Goal: Find specific page/section: Find specific page/section

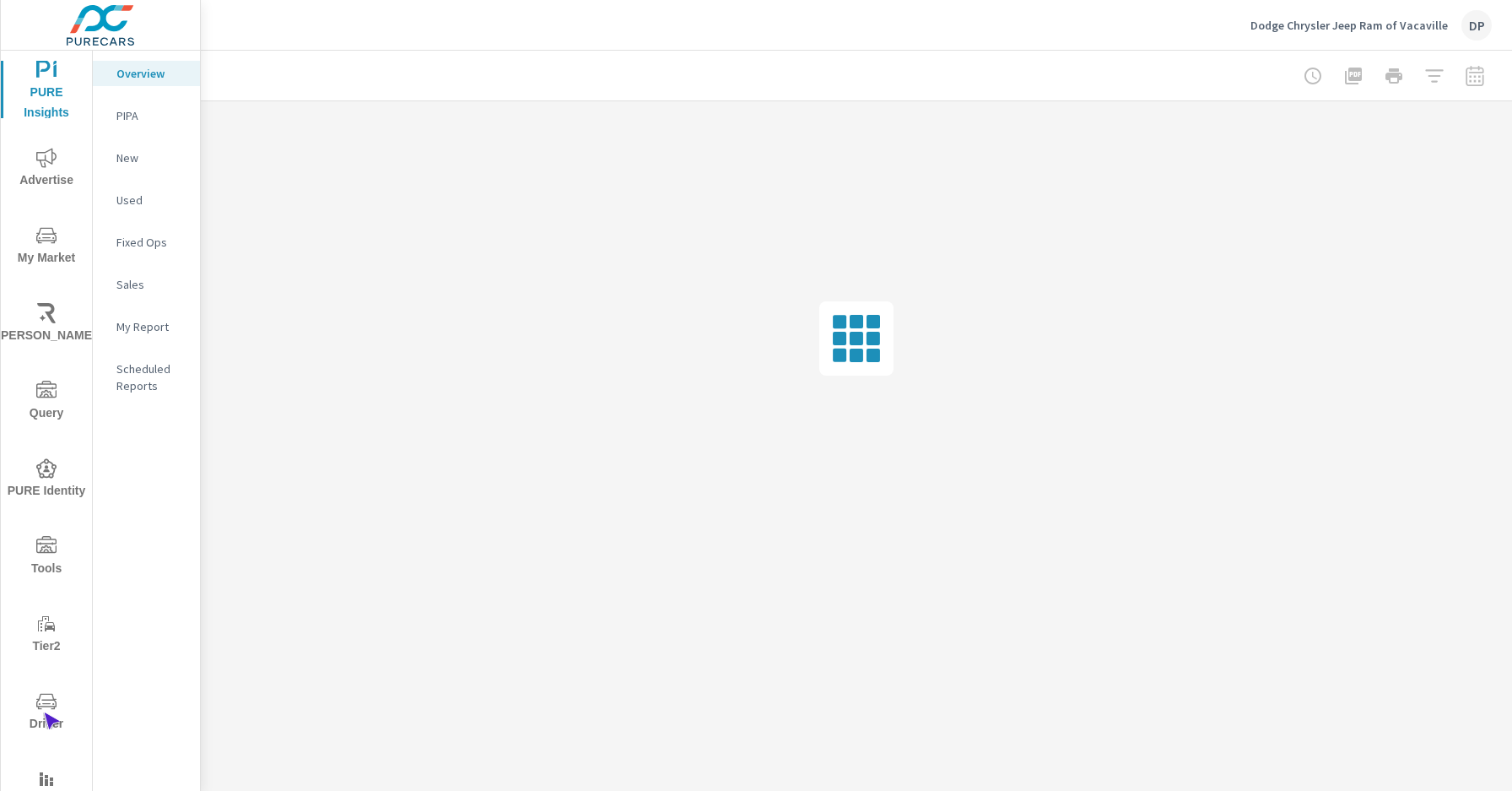
click at [43, 712] on span "Driver" at bounding box center [47, 712] width 81 height 43
